Goal: Task Accomplishment & Management: Complete application form

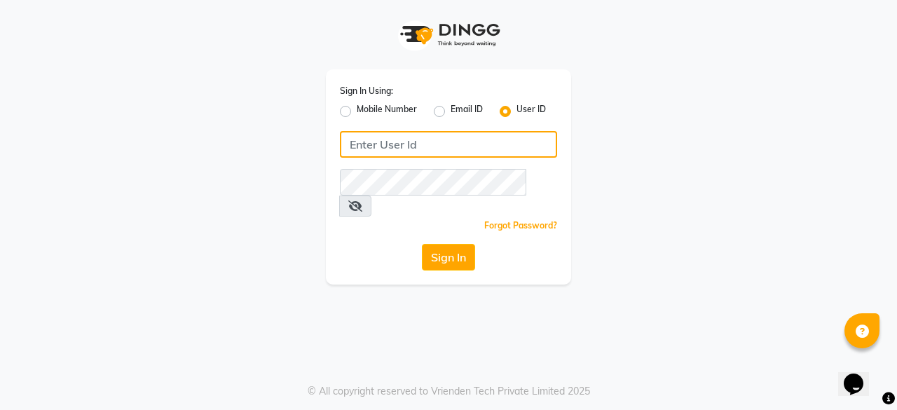
click at [444, 147] on input "Username" at bounding box center [448, 144] width 217 height 27
type input "kashishsalon"
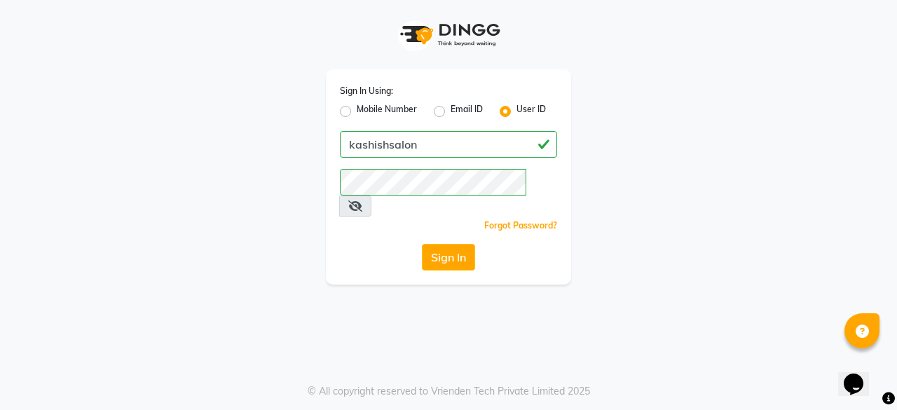
click at [442, 244] on button "Sign In" at bounding box center [448, 257] width 53 height 27
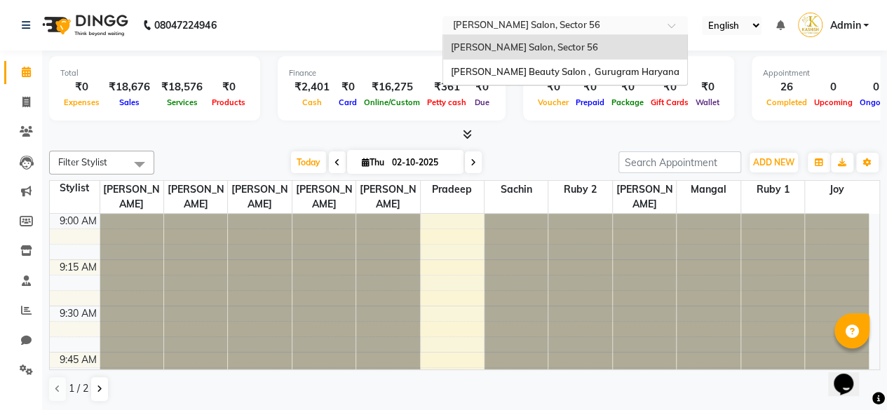
click at [533, 25] on input "text" at bounding box center [550, 27] width 203 height 14
click at [525, 72] on span "Kashish Beauty Salon , Gurugram Haryana" at bounding box center [564, 71] width 229 height 11
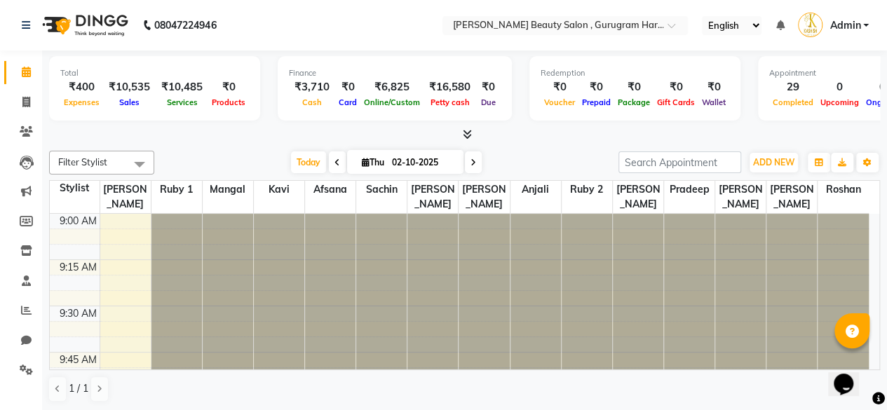
click at [529, 129] on div at bounding box center [464, 135] width 831 height 15
click at [777, 161] on span "ADD NEW" at bounding box center [773, 162] width 41 height 11
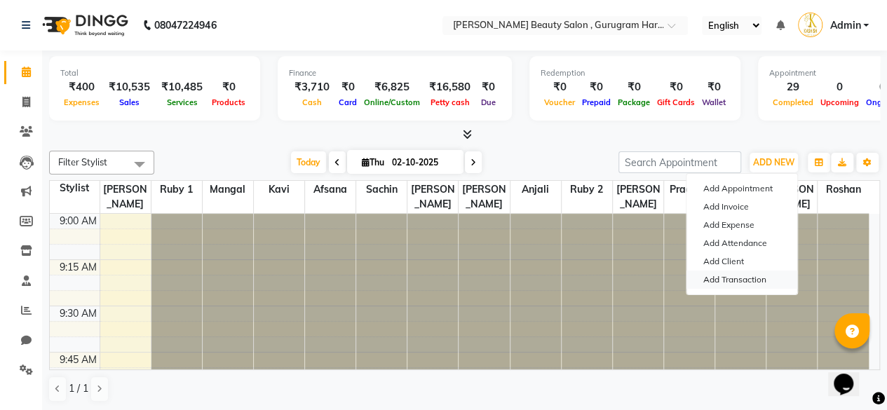
click at [732, 281] on link "Add Transaction" at bounding box center [741, 280] width 111 height 18
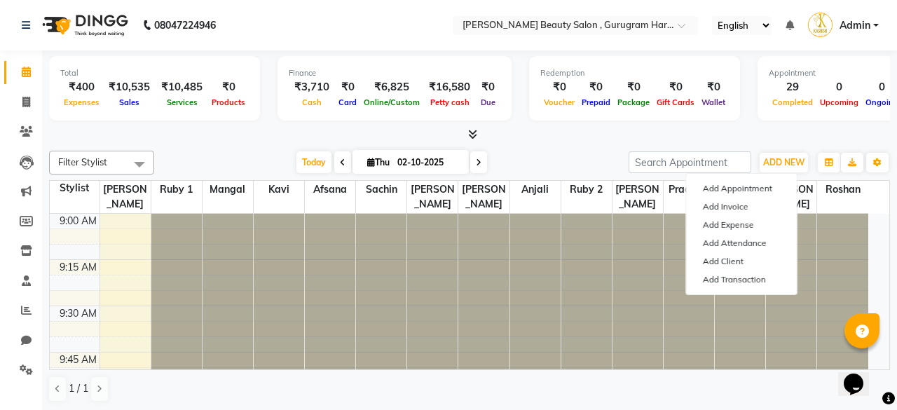
select select "direct"
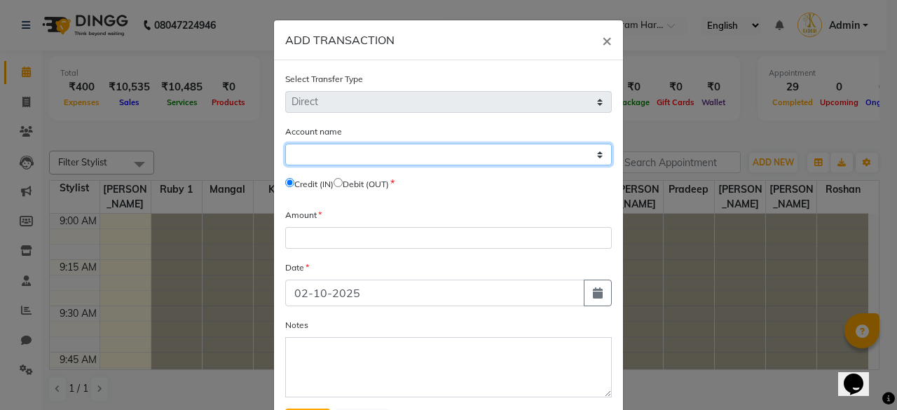
click at [369, 152] on select "Select Petty Cash Default Account" at bounding box center [448, 155] width 327 height 22
select select "8273"
click at [285, 144] on select "Select Petty Cash Default Account" at bounding box center [448, 155] width 327 height 22
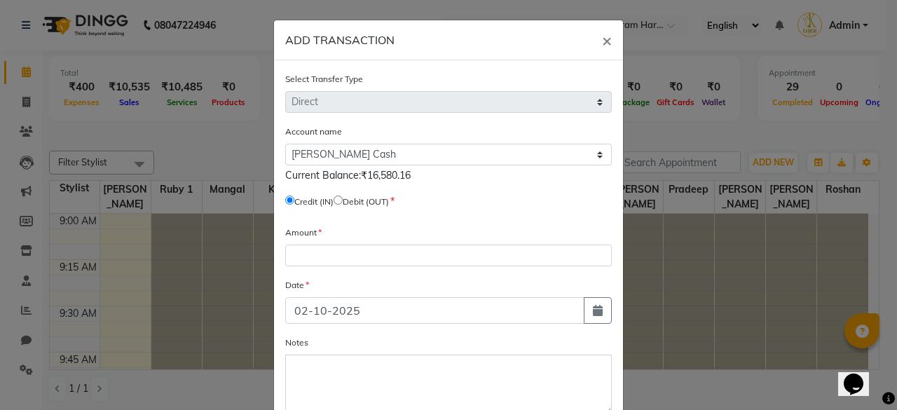
click at [345, 195] on span "Debit (OUT)" at bounding box center [361, 201] width 55 height 13
click at [342, 199] on input "radio" at bounding box center [338, 200] width 9 height 9
radio input "true"
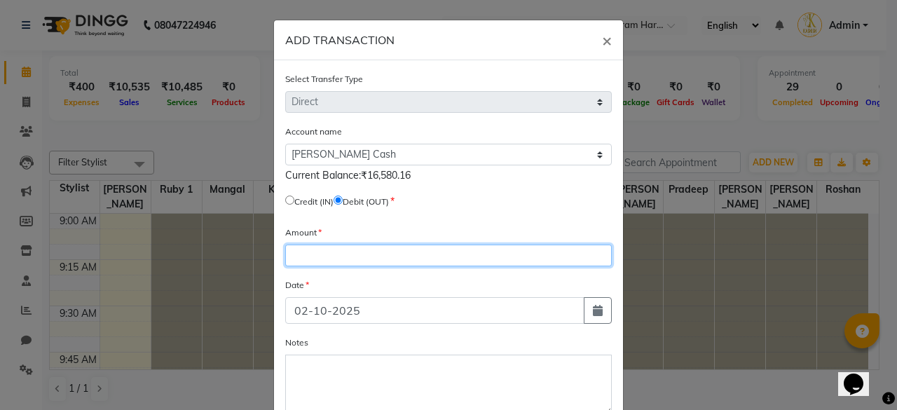
click at [315, 251] on input "number" at bounding box center [448, 256] width 327 height 22
type input "15750.16"
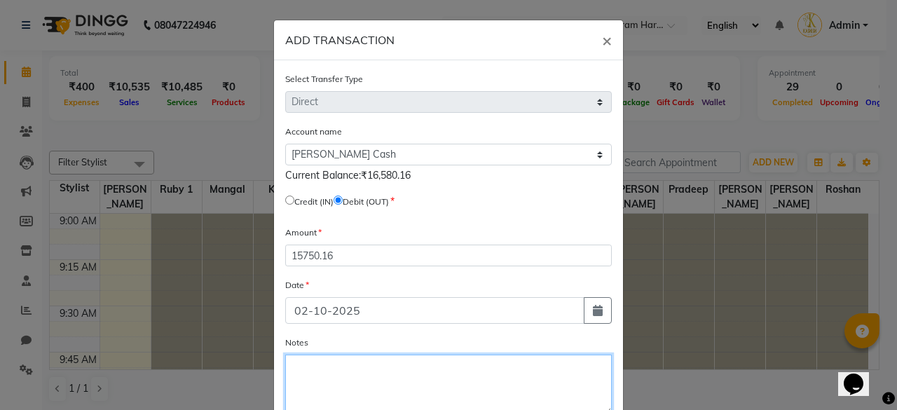
click at [339, 379] on textarea "Notes" at bounding box center [448, 385] width 327 height 60
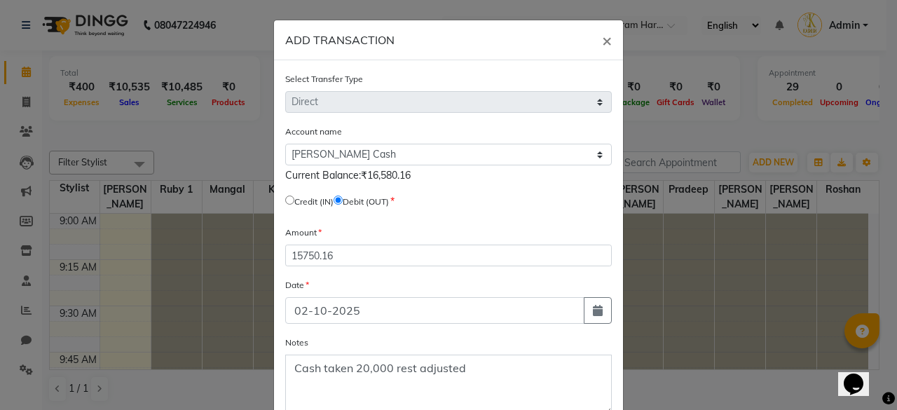
click at [555, 343] on div "Notes Cash taken 20,000 rest adjusted" at bounding box center [448, 375] width 327 height 80
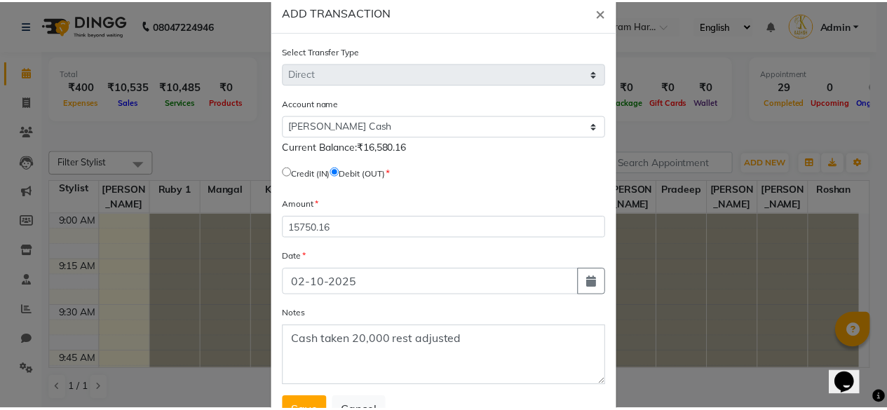
scroll to position [83, 0]
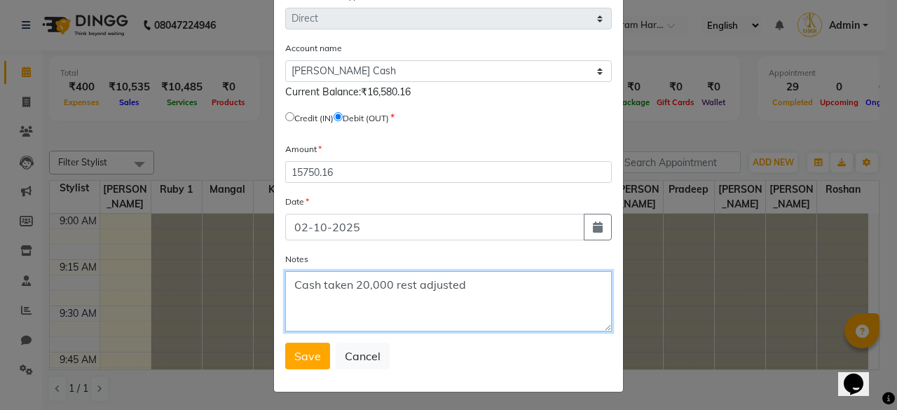
click at [473, 288] on textarea "Cash taken 20,000 rest adjusted" at bounding box center [448, 301] width 327 height 60
type textarea "Cash taken 20,000 rest adjusted....cash in Dingg was 16580.16"
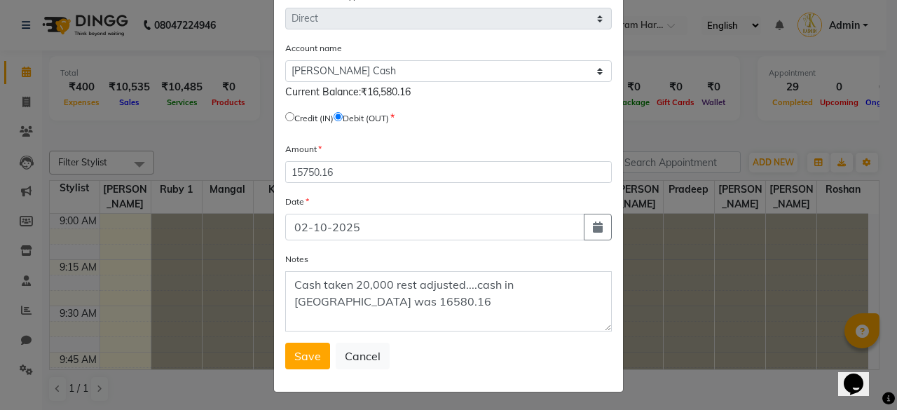
click at [298, 362] on button "Save" at bounding box center [307, 356] width 45 height 27
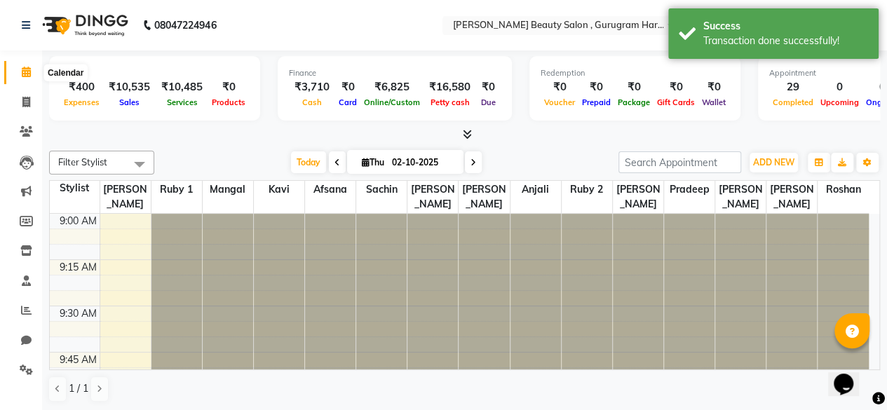
click at [29, 78] on span at bounding box center [26, 72] width 25 height 16
click at [29, 106] on icon at bounding box center [26, 102] width 8 height 11
select select "service"
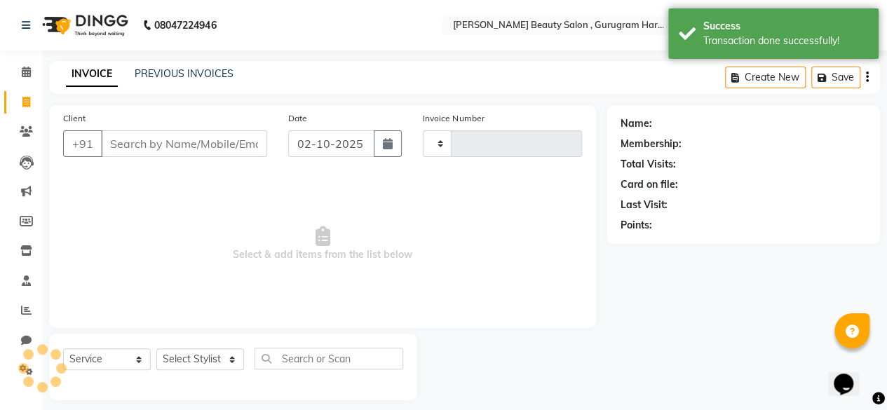
type input "0426"
select select "9017"
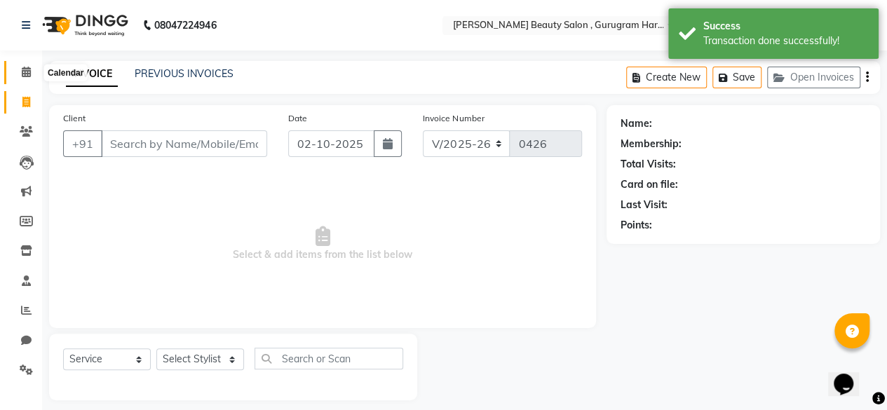
click at [25, 68] on icon at bounding box center [26, 72] width 9 height 11
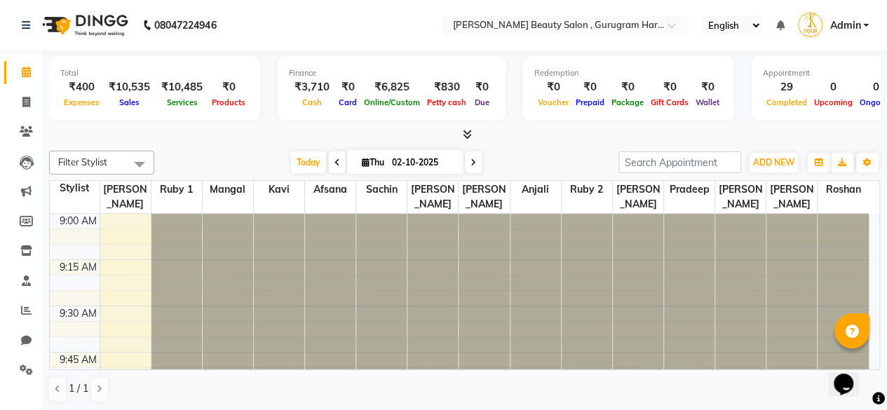
click at [590, 130] on div at bounding box center [464, 135] width 831 height 15
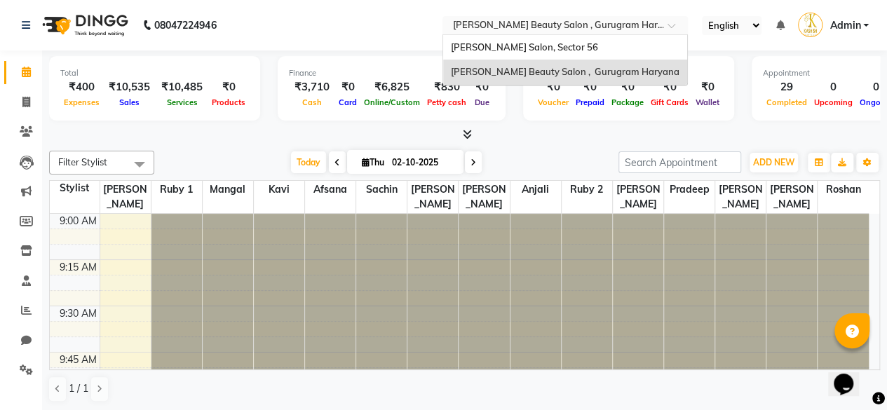
click at [547, 29] on input "text" at bounding box center [550, 27] width 203 height 14
click at [537, 45] on span "[PERSON_NAME] Salon, Sector 56" at bounding box center [523, 46] width 147 height 11
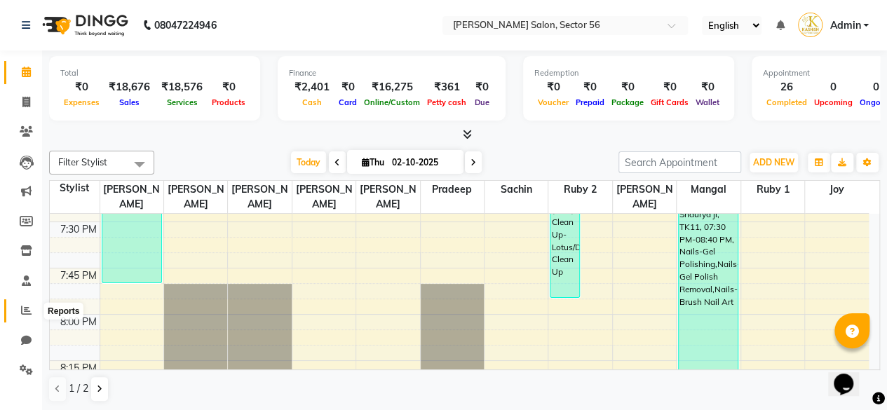
click at [25, 318] on span at bounding box center [26, 311] width 25 height 16
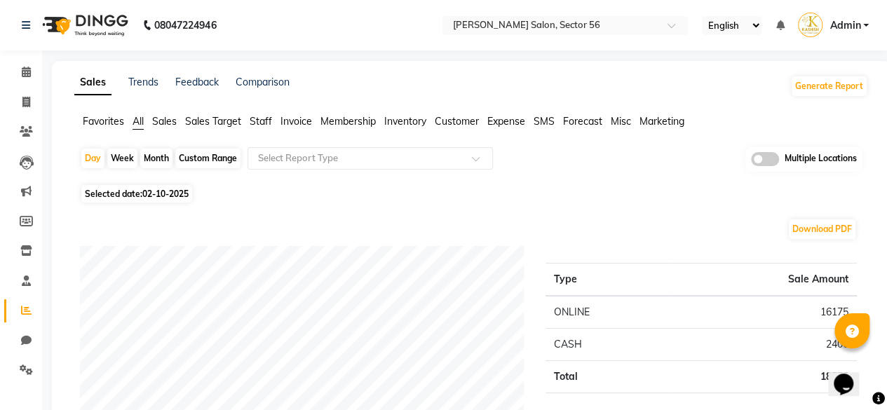
click at [165, 120] on span "Sales" at bounding box center [164, 121] width 25 height 13
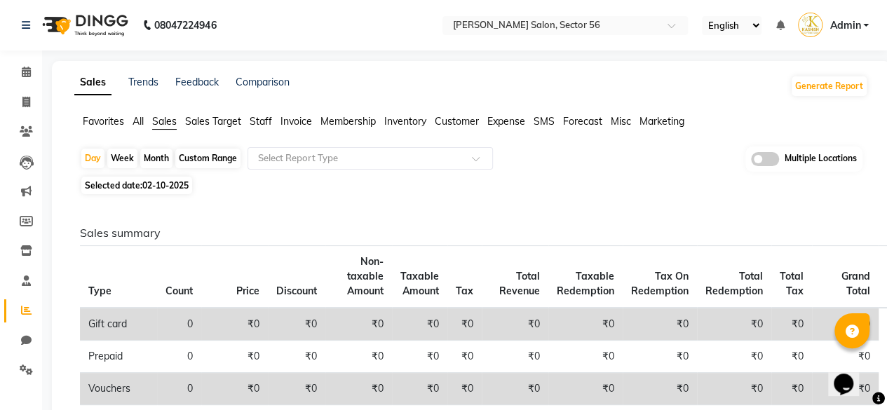
click at [208, 151] on div "Custom Range" at bounding box center [207, 159] width 65 height 20
select select "10"
select select "2025"
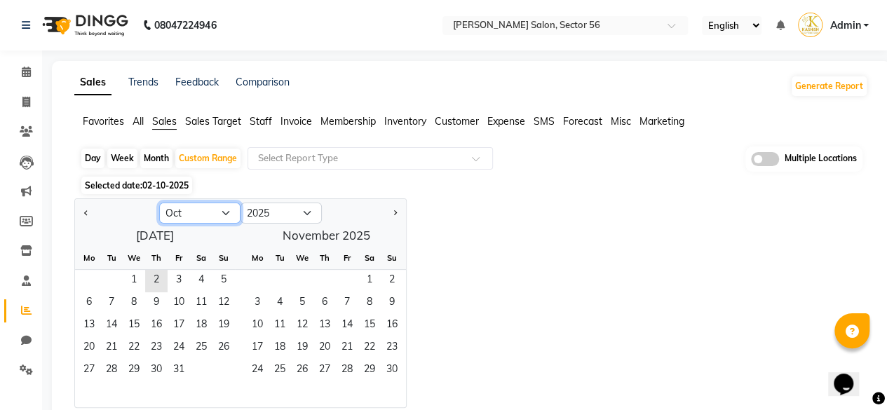
click at [189, 221] on select "Jan Feb Mar Apr May Jun Jul Aug Sep Oct Nov Dec" at bounding box center [199, 213] width 81 height 21
select select "9"
click at [159, 203] on select "Jan Feb Mar Apr May Jun Jul Aug Sep Oct Nov Dec" at bounding box center [199, 213] width 81 height 21
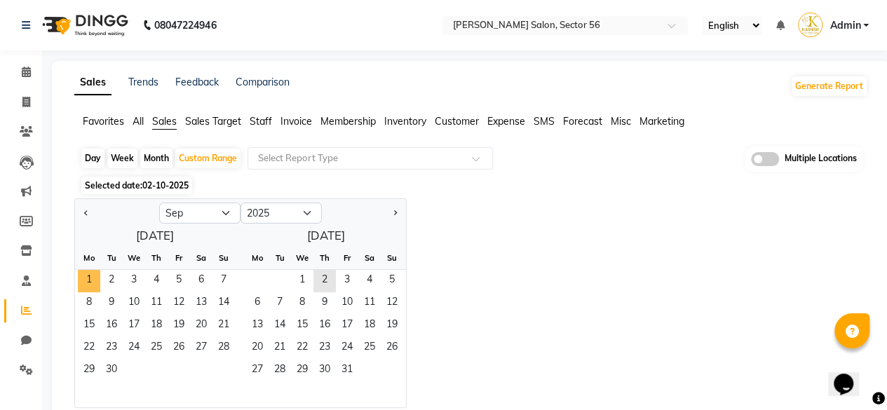
click at [84, 278] on span "1" at bounding box center [89, 281] width 22 height 22
click at [108, 363] on span "30" at bounding box center [111, 371] width 22 height 22
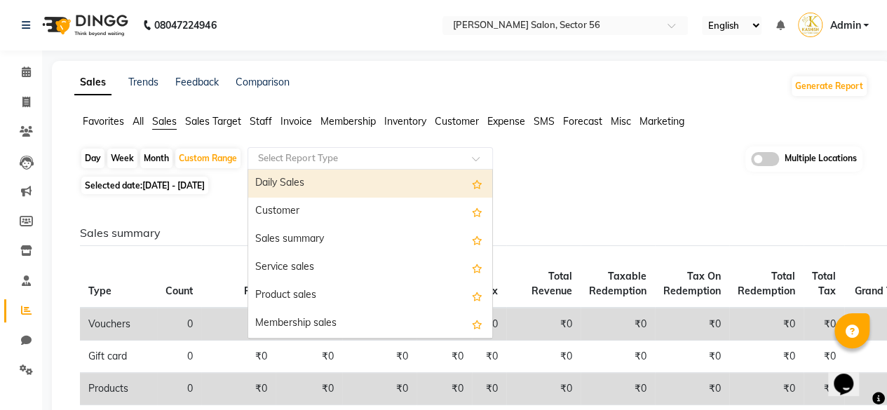
click at [289, 162] on input "text" at bounding box center [356, 158] width 202 height 14
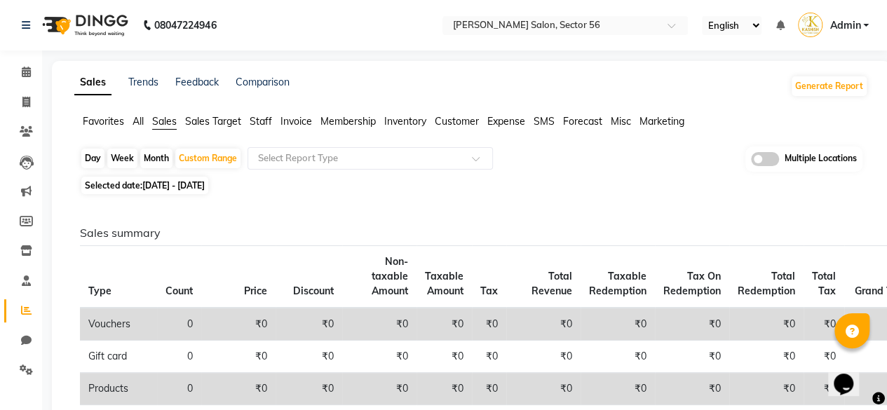
click at [258, 123] on span "Staff" at bounding box center [261, 121] width 22 height 13
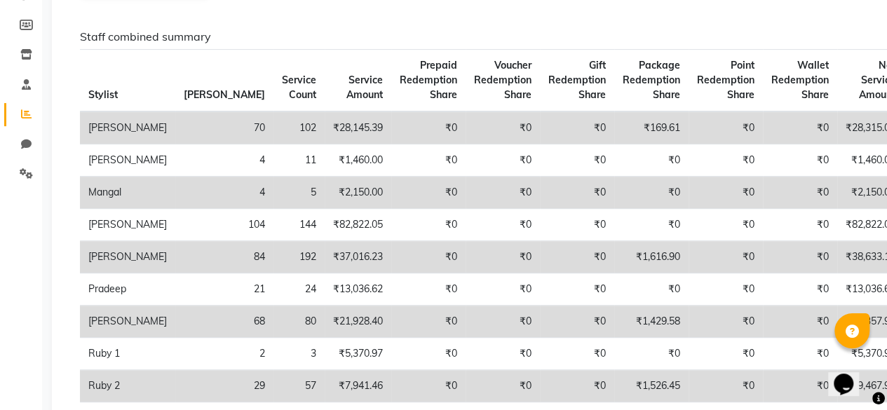
scroll to position [252, 0]
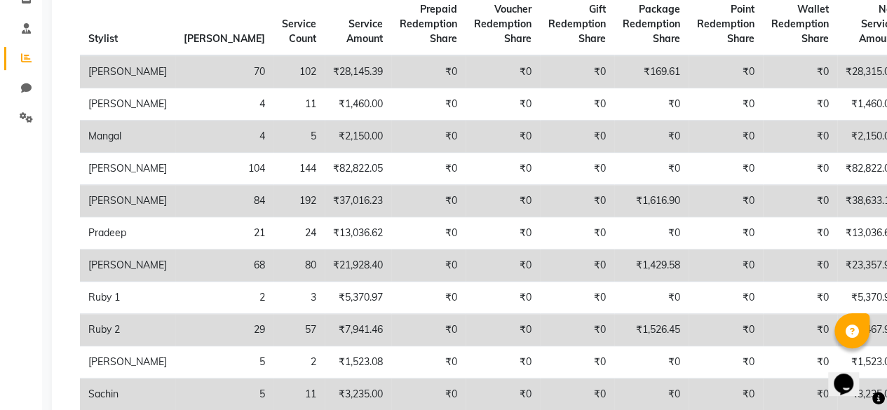
click at [465, 185] on td "₹0" at bounding box center [502, 169] width 74 height 32
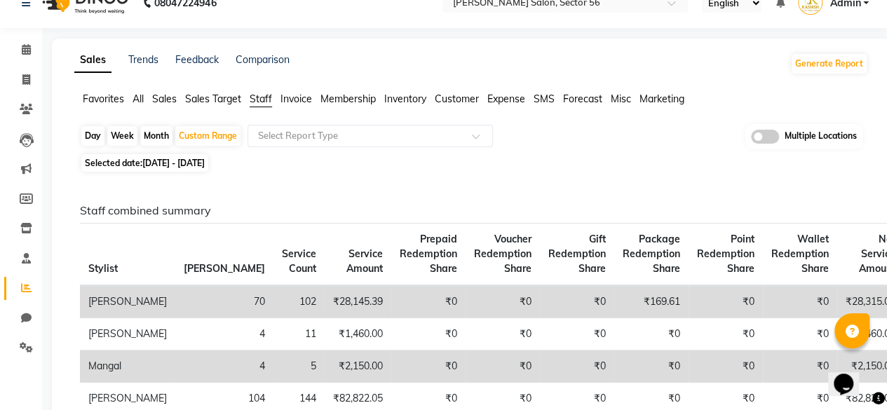
scroll to position [0, 0]
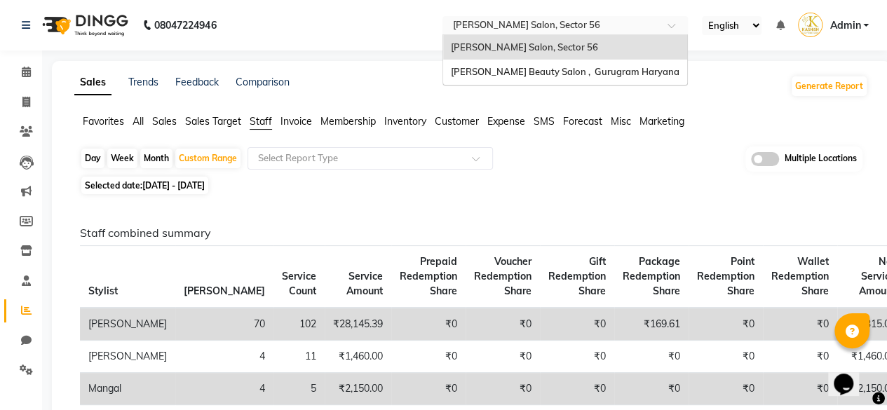
click at [517, 26] on input "text" at bounding box center [550, 27] width 203 height 14
click at [491, 83] on div "[PERSON_NAME] Beauty Salon , Gurugram Haryana" at bounding box center [565, 72] width 244 height 25
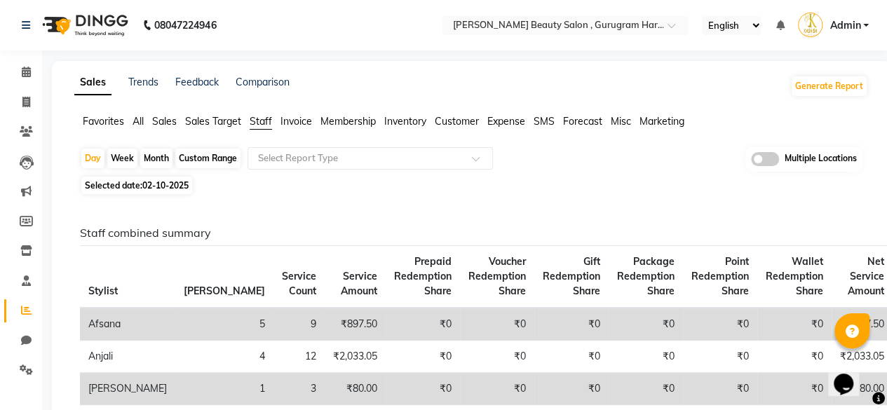
click at [224, 156] on div "Custom Range" at bounding box center [207, 159] width 65 height 20
select select "10"
select select "2025"
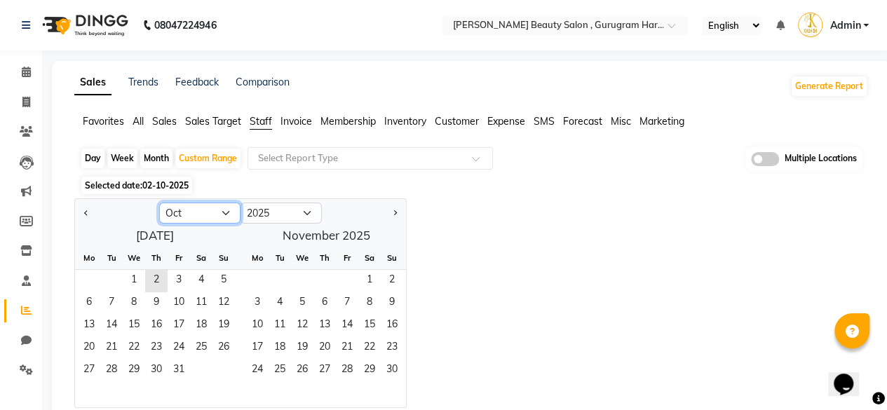
click at [201, 205] on select "Jan Feb Mar Apr May Jun Jul Aug Sep Oct Nov Dec" at bounding box center [199, 213] width 81 height 21
select select "9"
click at [159, 203] on select "Jan Feb Mar Apr May Jun Jul Aug Sep Oct Nov Dec" at bounding box center [199, 213] width 81 height 21
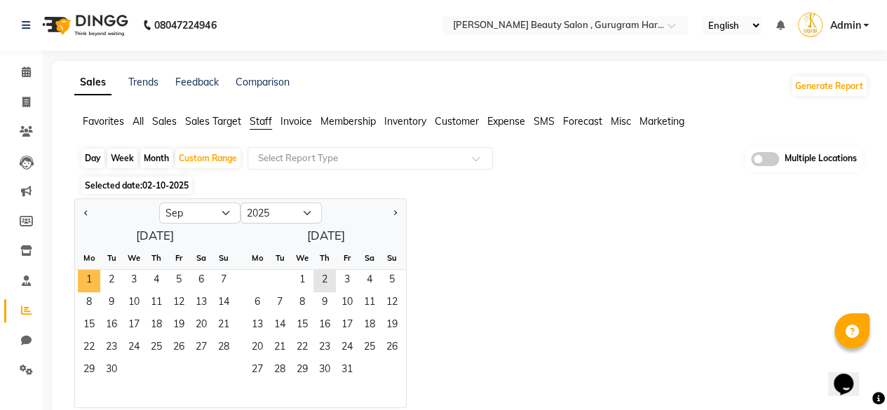
click at [91, 280] on span "1" at bounding box center [89, 281] width 22 height 22
click at [111, 369] on span "30" at bounding box center [111, 371] width 22 height 22
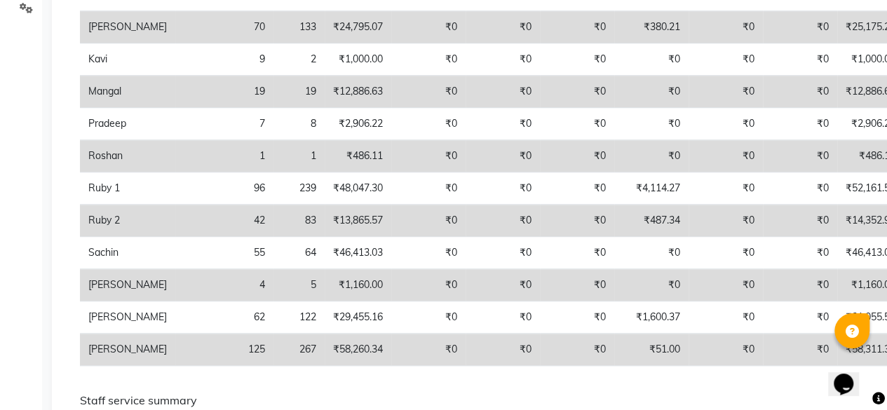
scroll to position [365, 0]
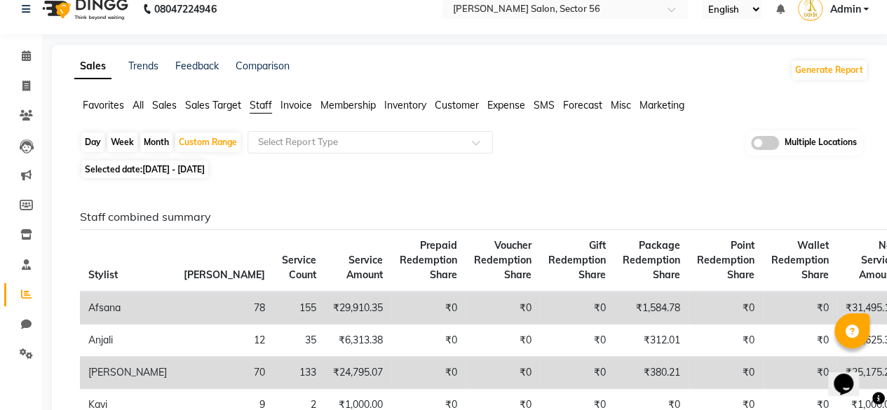
scroll to position [0, 0]
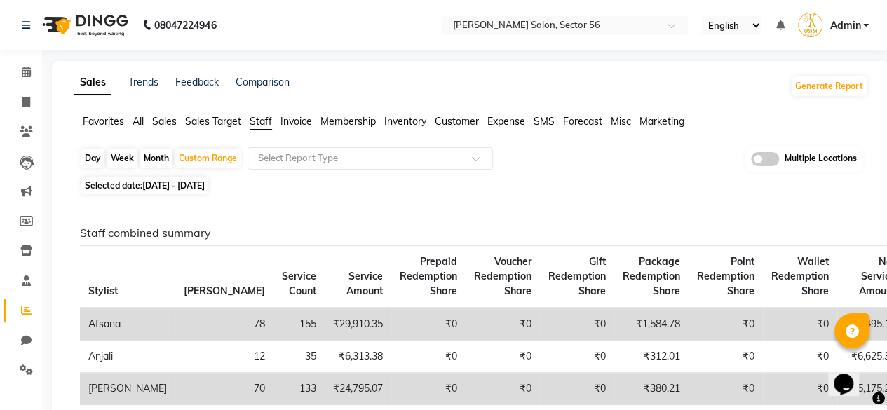
click at [93, 165] on div "Day" at bounding box center [92, 159] width 23 height 20
select select "9"
select select "2025"
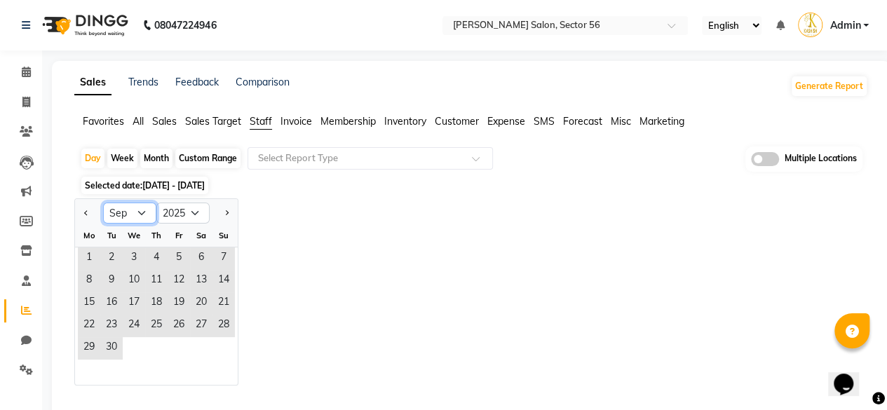
click at [123, 219] on select "Jan Feb Mar Apr May Jun Jul Aug Sep Oct Nov Dec" at bounding box center [129, 213] width 53 height 21
click at [435, 247] on div "Jan Feb Mar Apr May Jun Jul Aug Sep Oct Nov Dec 2015 2016 2017 2018 2019 2020 2…" at bounding box center [471, 291] width 794 height 187
click at [116, 260] on span "2" at bounding box center [111, 258] width 22 height 22
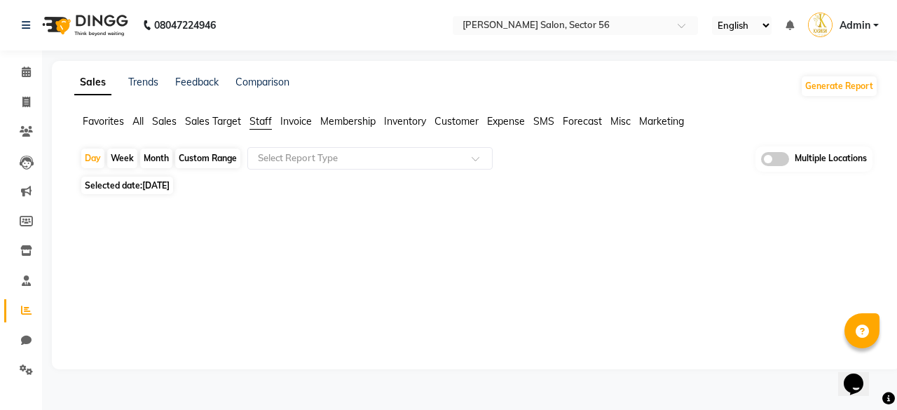
click at [168, 187] on span "02-09-2025" at bounding box center [155, 185] width 27 height 11
select select "9"
select select "2025"
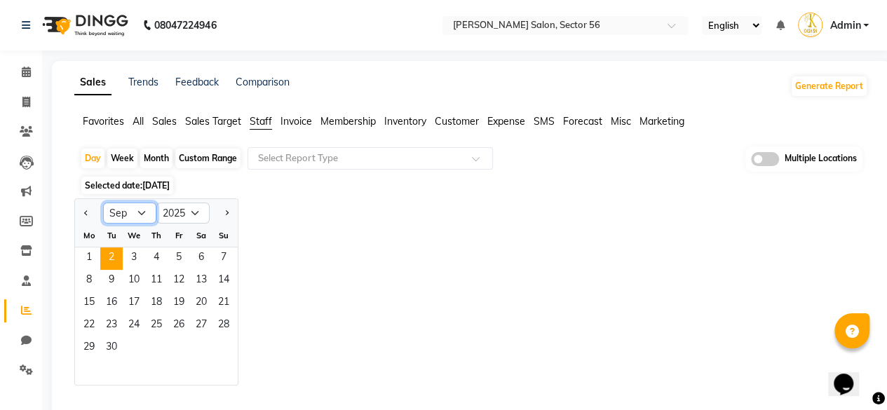
click at [144, 207] on select "Jan Feb Mar Apr May Jun Jul Aug Sep Oct Nov Dec" at bounding box center [129, 213] width 53 height 21
select select "10"
click at [103, 203] on select "Jan Feb Mar Apr May Jun Jul Aug Sep Oct Nov Dec" at bounding box center [129, 213] width 53 height 21
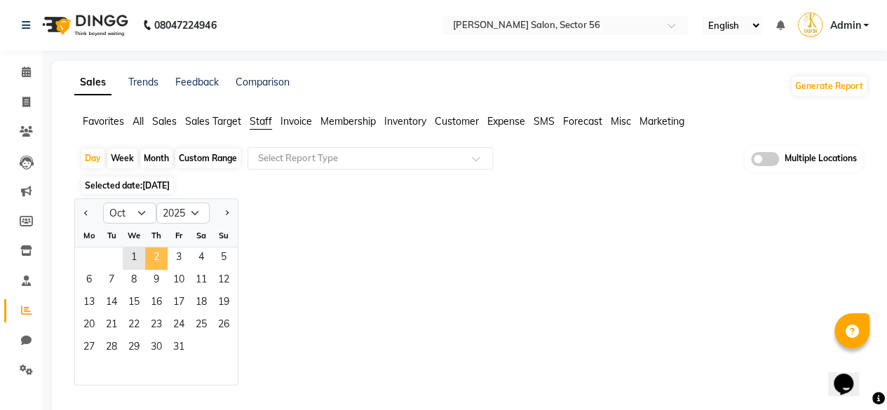
click at [160, 258] on span "2" at bounding box center [156, 258] width 22 height 22
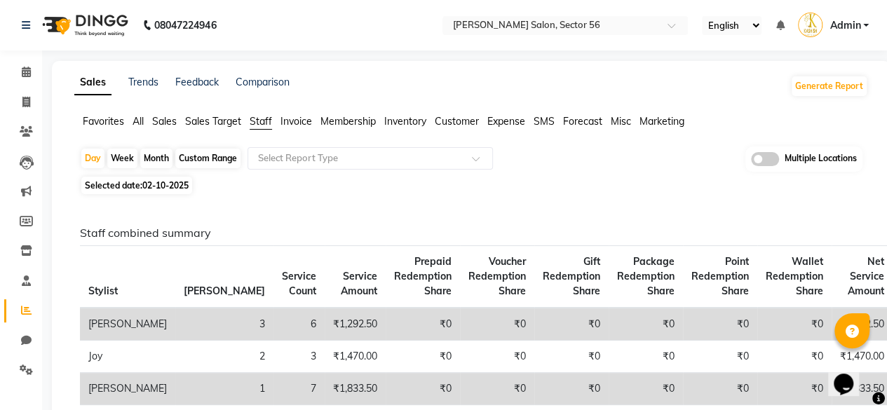
click at [29, 369] on icon at bounding box center [26, 370] width 13 height 11
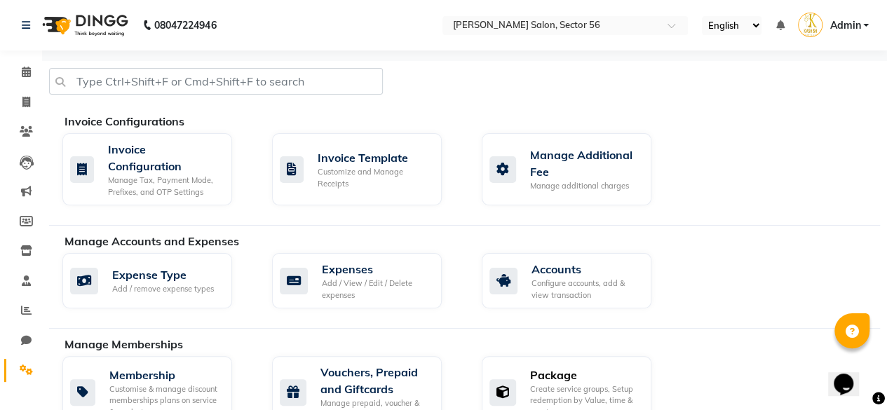
click at [592, 386] on div "Create service groups, Setup redemption by Value, time & count" at bounding box center [585, 400] width 110 height 35
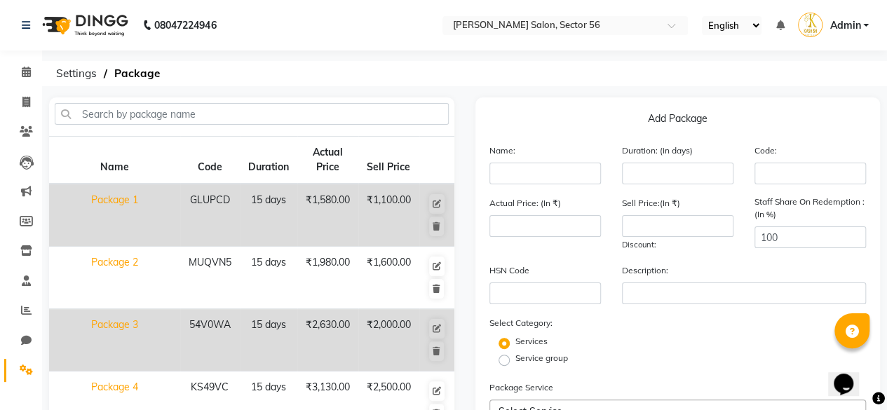
click at [721, 248] on div "Sell Price:(In ₹) Discount:" at bounding box center [677, 224] width 132 height 56
click at [585, 76] on ol "Settings Package" at bounding box center [462, 73] width 826 height 25
click at [22, 75] on icon at bounding box center [26, 72] width 9 height 11
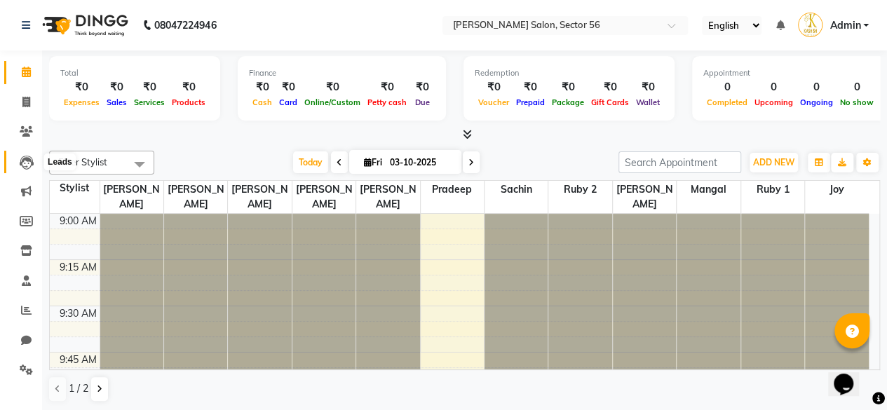
click at [25, 166] on icon at bounding box center [27, 163] width 14 height 14
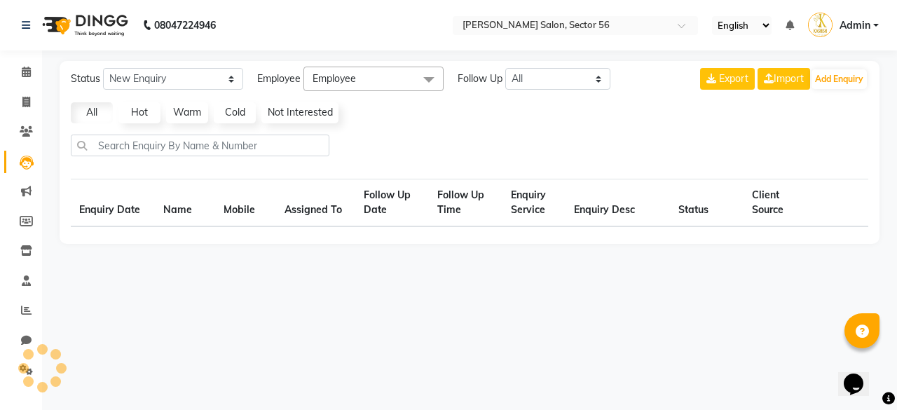
select select "10"
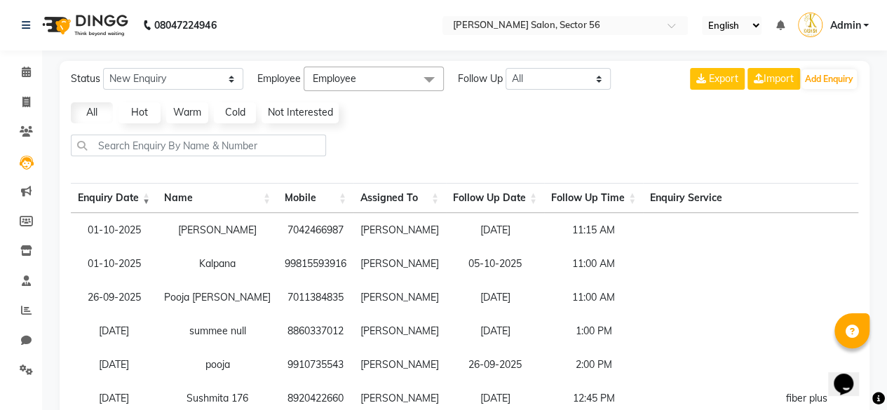
click at [461, 140] on div at bounding box center [464, 151] width 798 height 33
click at [27, 127] on icon at bounding box center [26, 131] width 13 height 11
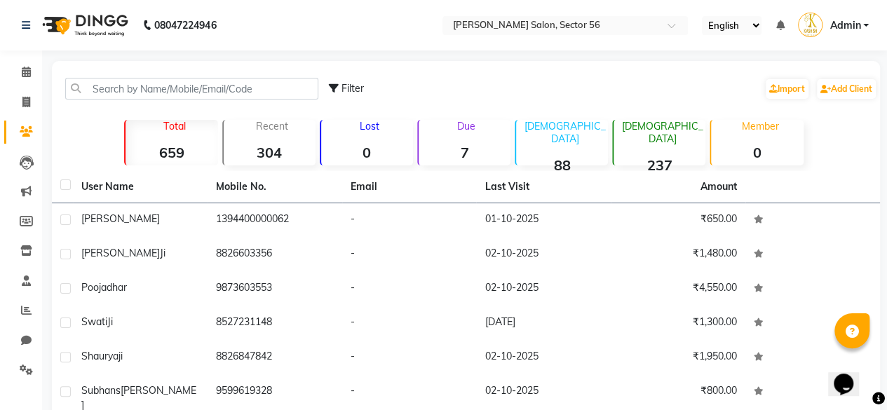
click at [481, 89] on div "Filter Import Add Client" at bounding box center [603, 89] width 548 height 44
click at [520, 85] on div "Filter Import Add Client" at bounding box center [603, 89] width 548 height 44
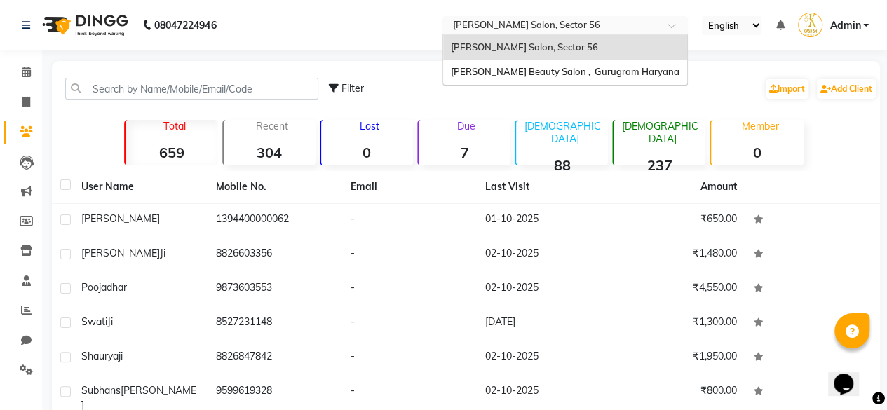
click at [513, 23] on input "text" at bounding box center [550, 27] width 203 height 14
click at [533, 71] on span "Kashish Beauty Salon , Gurugram Haryana" at bounding box center [564, 71] width 229 height 11
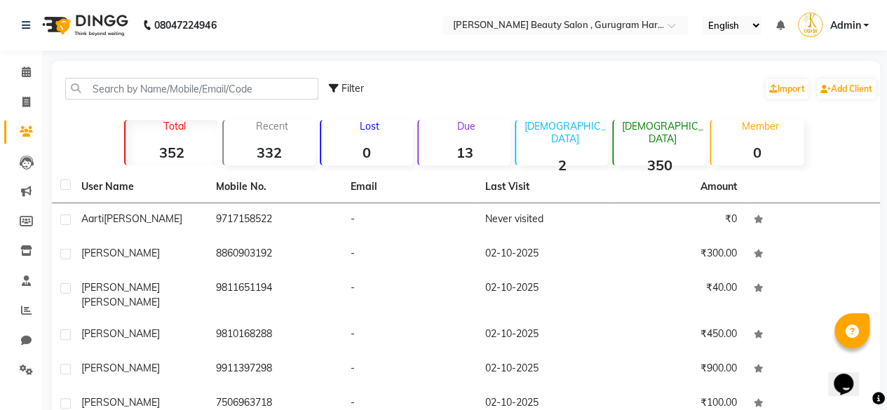
click at [576, 78] on div "Filter Import Add Client" at bounding box center [603, 89] width 548 height 44
click at [516, 88] on div "Filter Import Add Client" at bounding box center [603, 89] width 548 height 44
click at [583, 78] on div "Filter Import Add Client" at bounding box center [603, 89] width 548 height 44
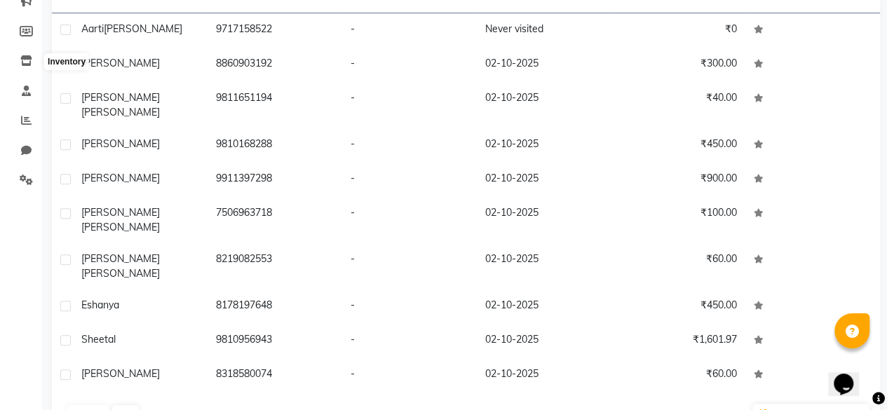
scroll to position [196, 0]
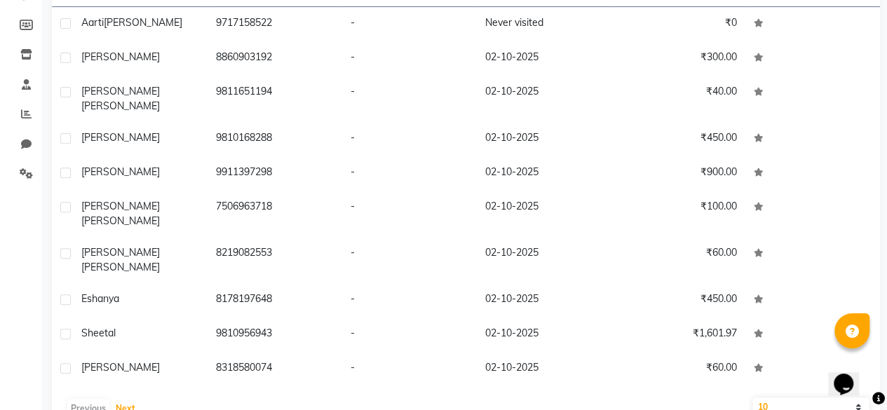
click at [122, 399] on button "Next" at bounding box center [125, 409] width 27 height 20
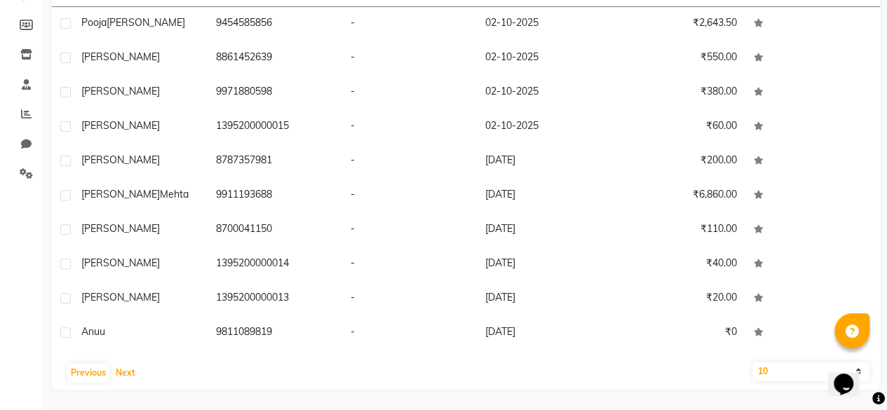
click at [116, 371] on button "Next" at bounding box center [125, 373] width 27 height 20
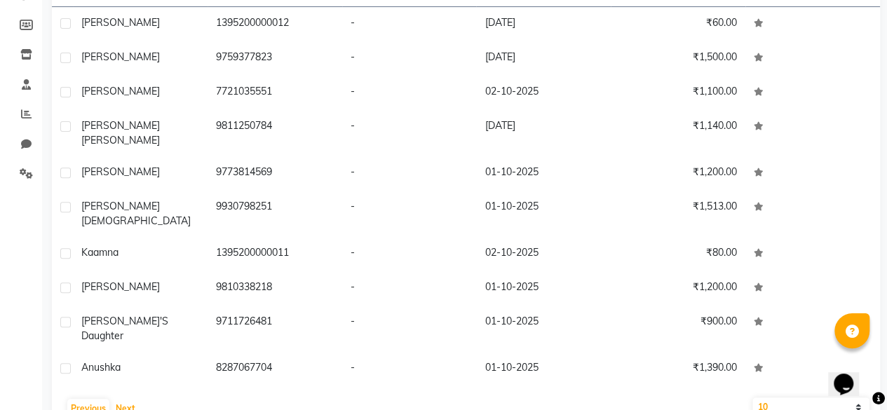
click at [133, 399] on button "Next" at bounding box center [125, 409] width 27 height 20
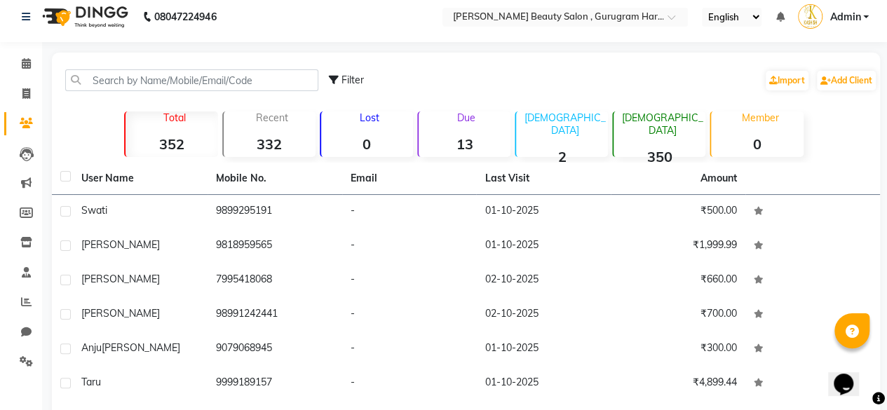
scroll to position [0, 0]
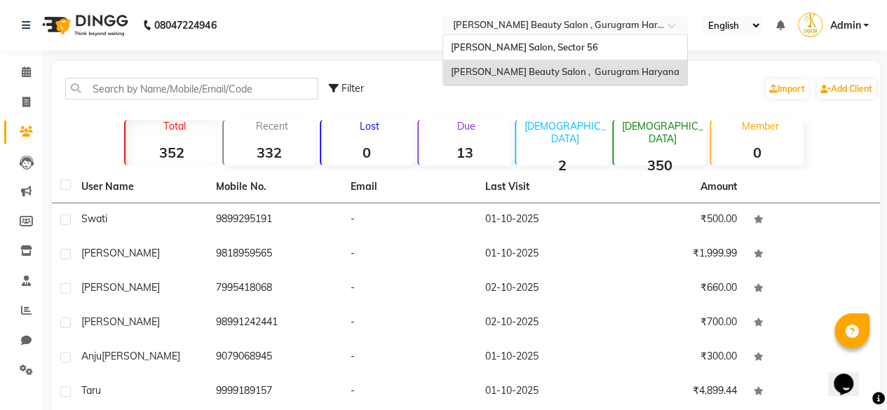
click at [546, 33] on div "Select Location × [PERSON_NAME] Beauty Salon , [GEOGRAPHIC_DATA] [GEOGRAPHIC_DA…" at bounding box center [564, 25] width 245 height 19
click at [534, 48] on span "[PERSON_NAME] Salon, Sector 56" at bounding box center [523, 46] width 147 height 11
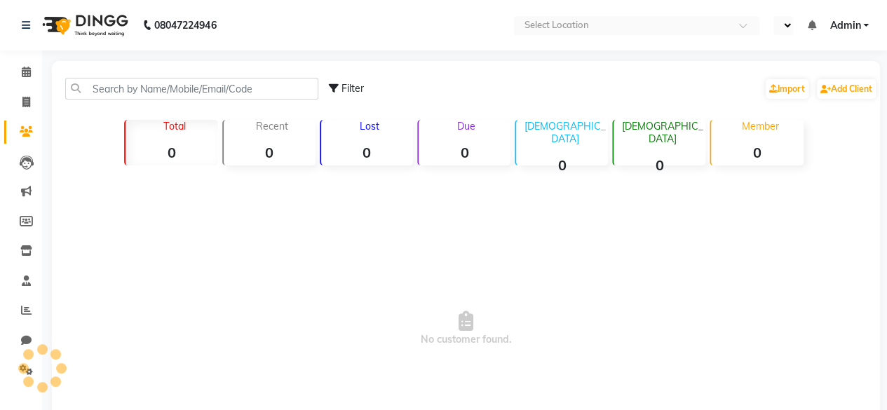
select select "en"
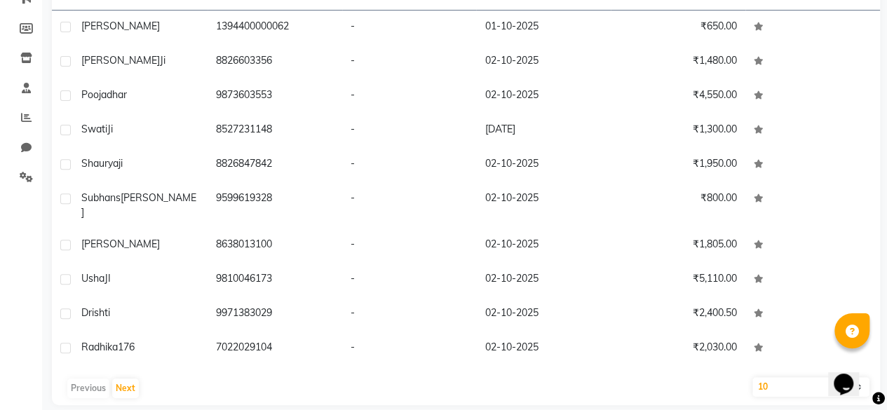
scroll to position [196, 0]
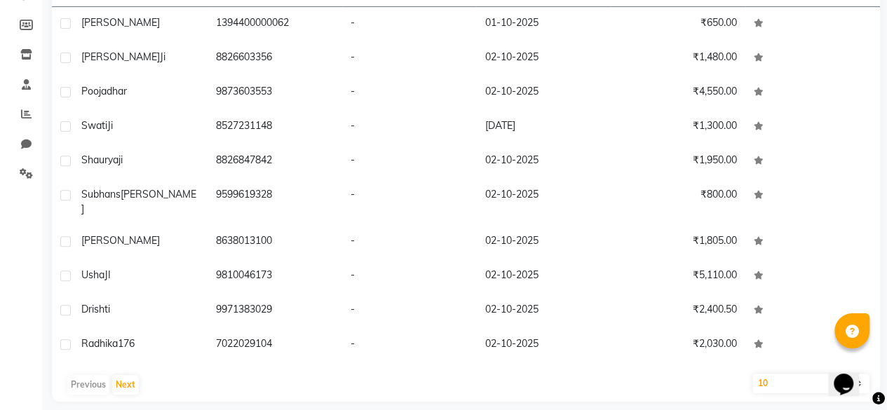
click at [121, 382] on div "Previous Next" at bounding box center [465, 385] width 817 height 22
click at [125, 379] on button "Next" at bounding box center [125, 385] width 27 height 20
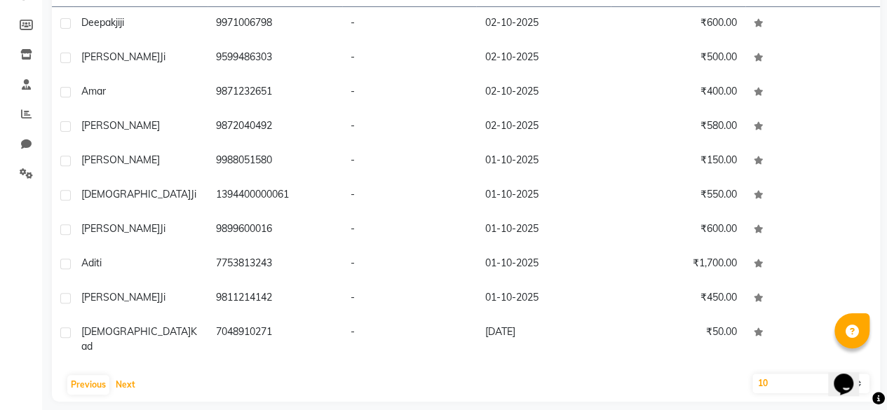
click at [128, 375] on button "Next" at bounding box center [125, 385] width 27 height 20
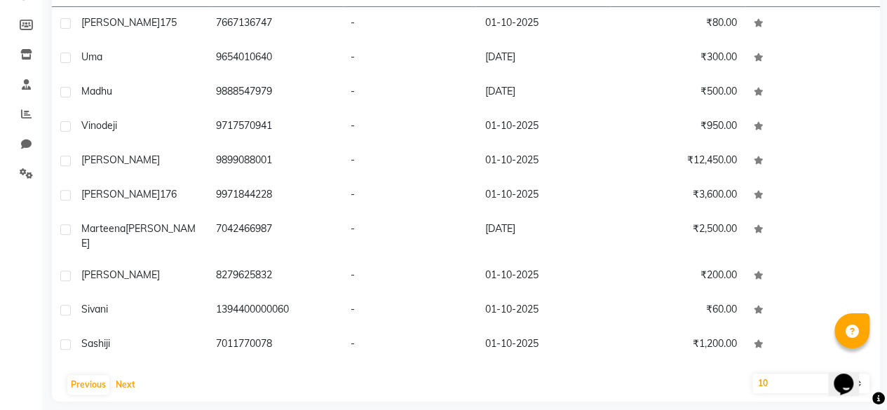
click at [128, 375] on button "Next" at bounding box center [125, 385] width 27 height 20
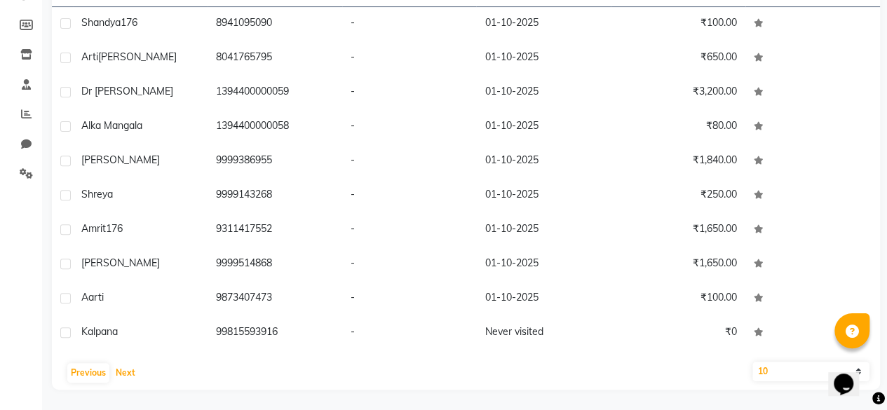
click at [128, 368] on button "Next" at bounding box center [125, 373] width 27 height 20
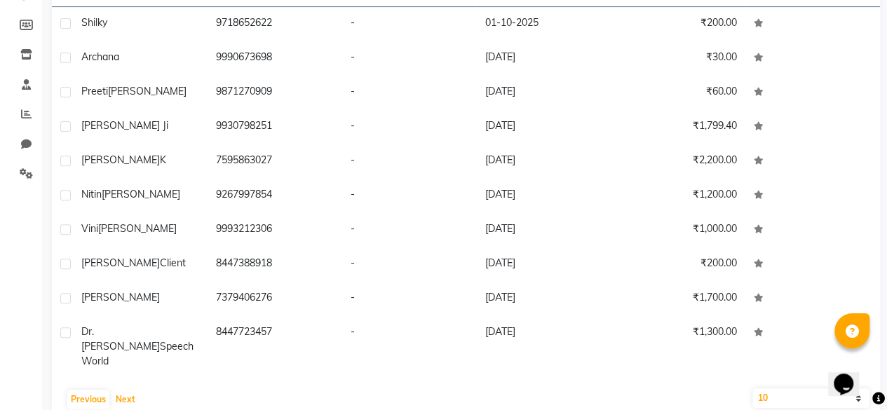
click at [128, 390] on button "Next" at bounding box center [125, 400] width 27 height 20
